Goal: Transaction & Acquisition: Purchase product/service

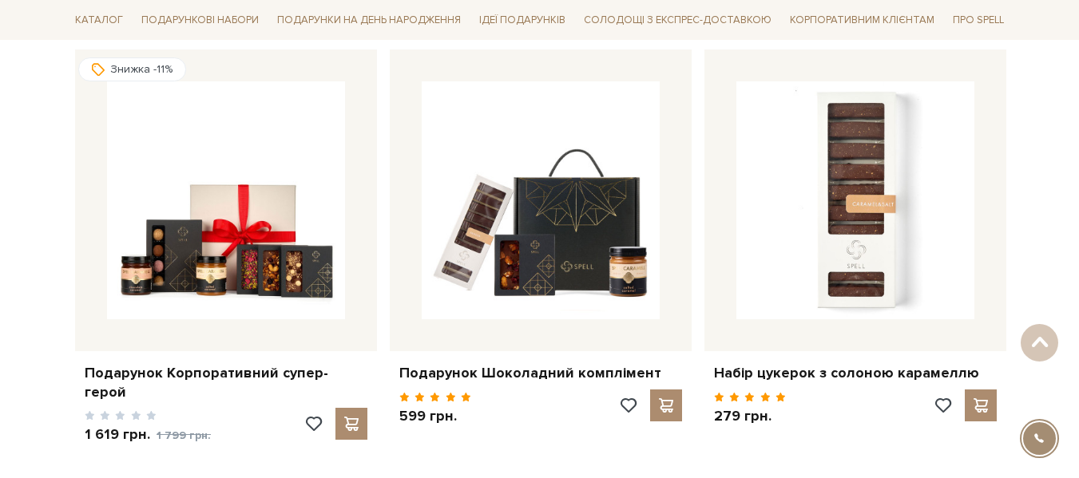
scroll to position [657, 0]
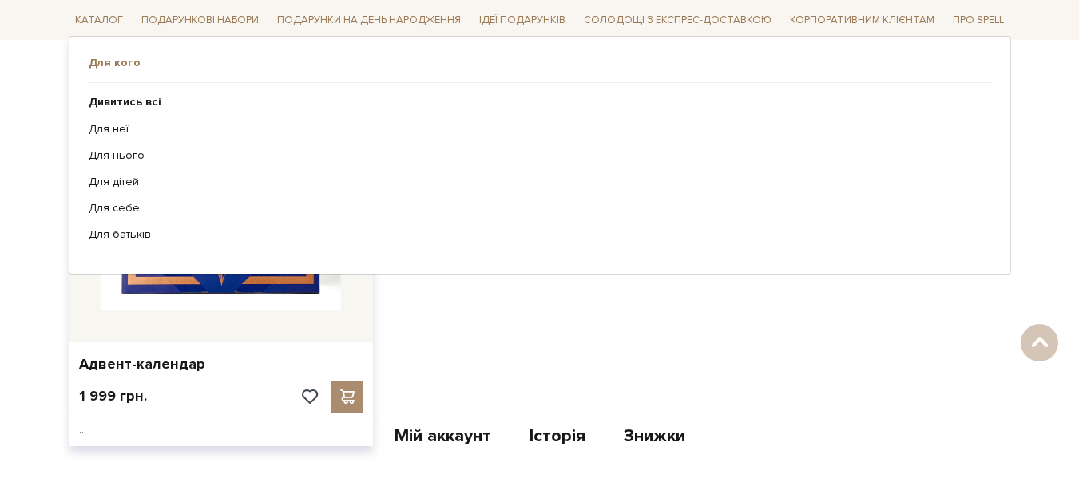
scroll to position [319, 0]
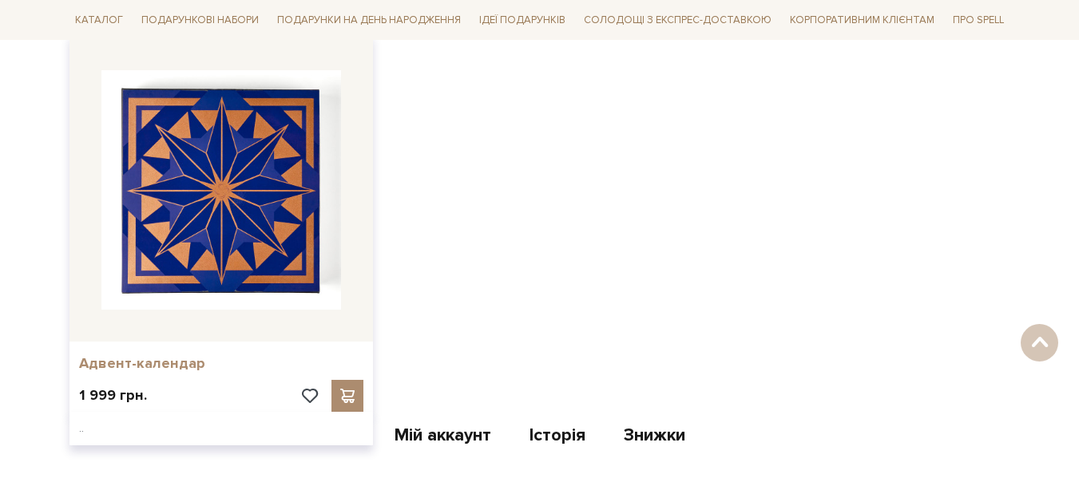
click at [153, 367] on link "Адвент-календар" at bounding box center [221, 364] width 284 height 18
